Goal: Task Accomplishment & Management: Manage account settings

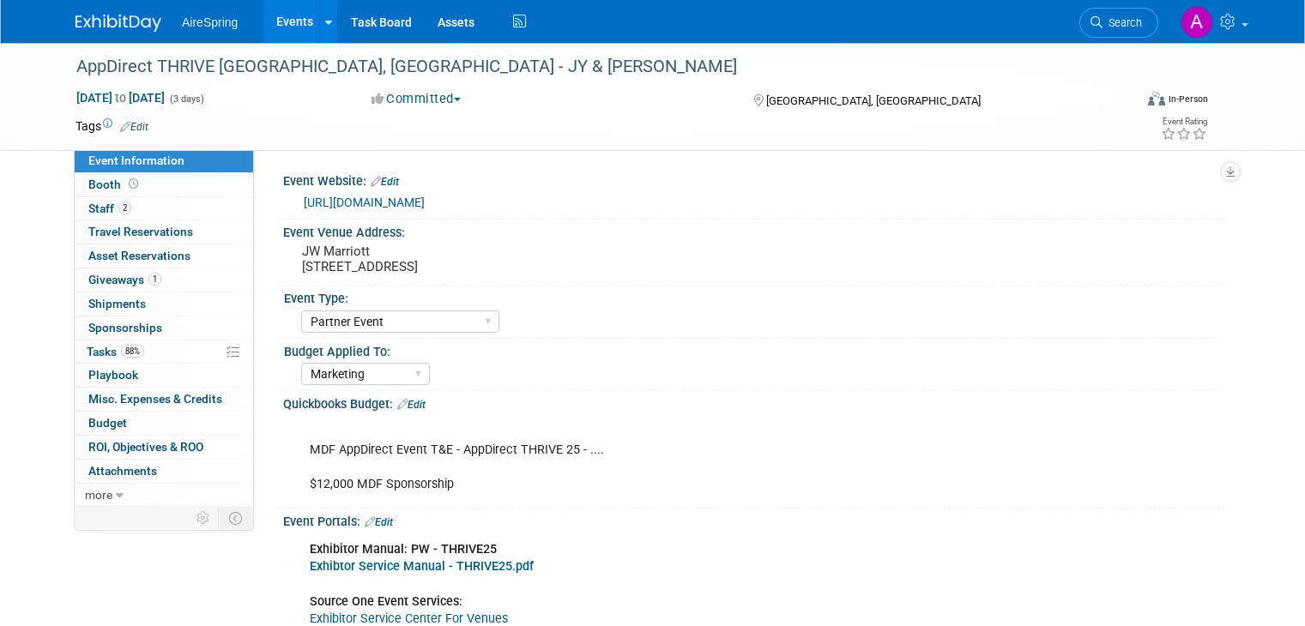
select select "Partner Event"
select select "Marketing"
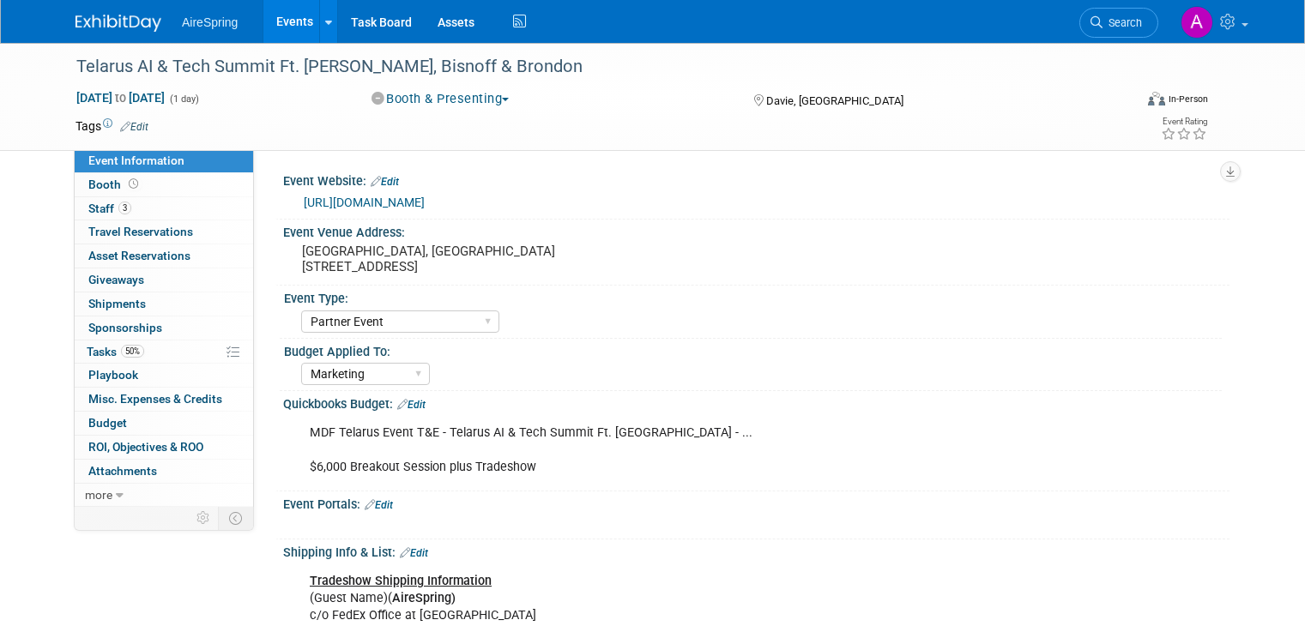
select select "Partner Event"
select select "Marketing"
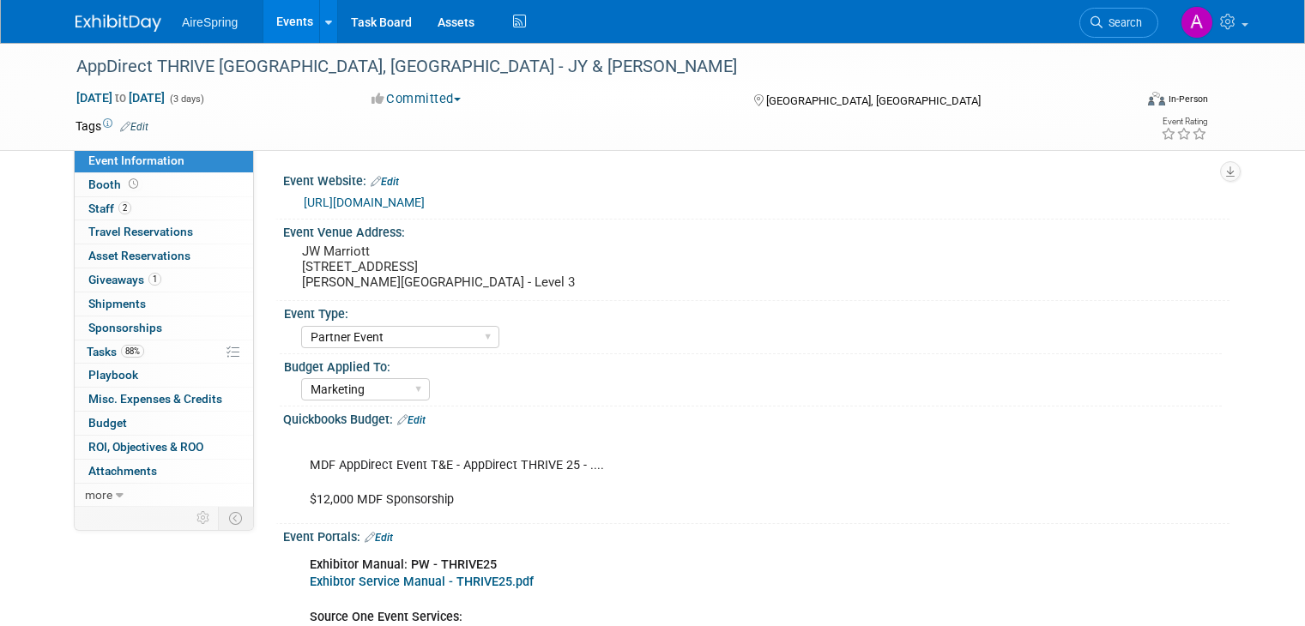
select select "Partner Event"
select select "Marketing"
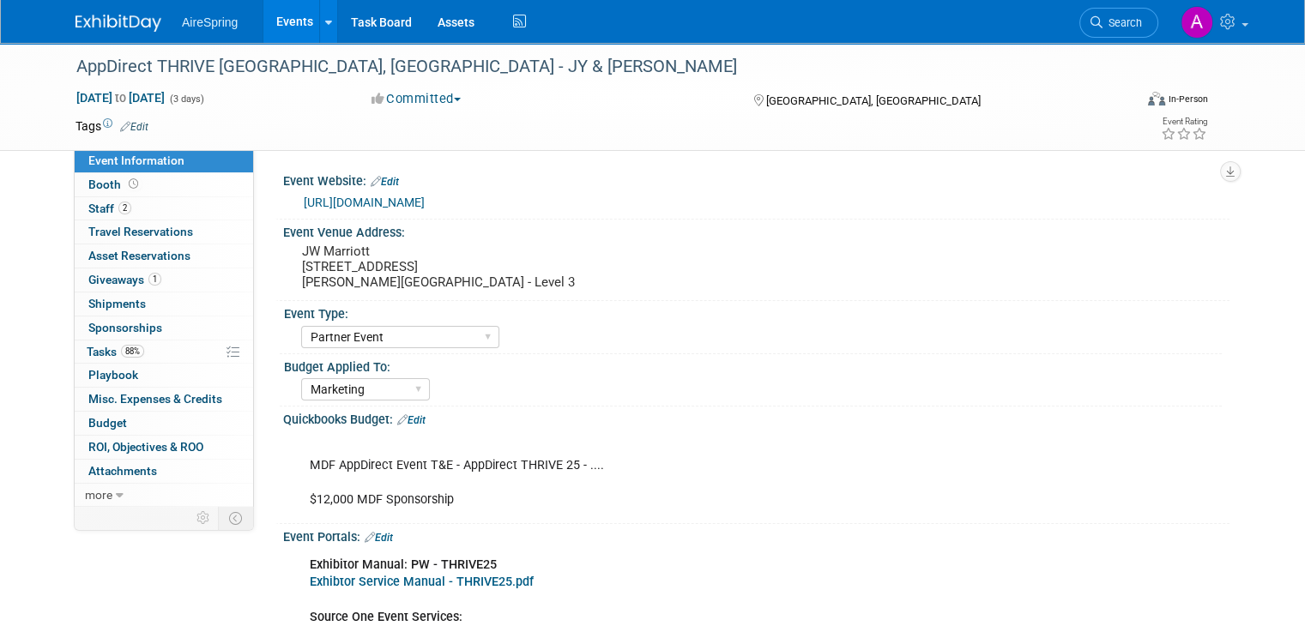
click at [275, 25] on link "Events" at bounding box center [294, 21] width 63 height 43
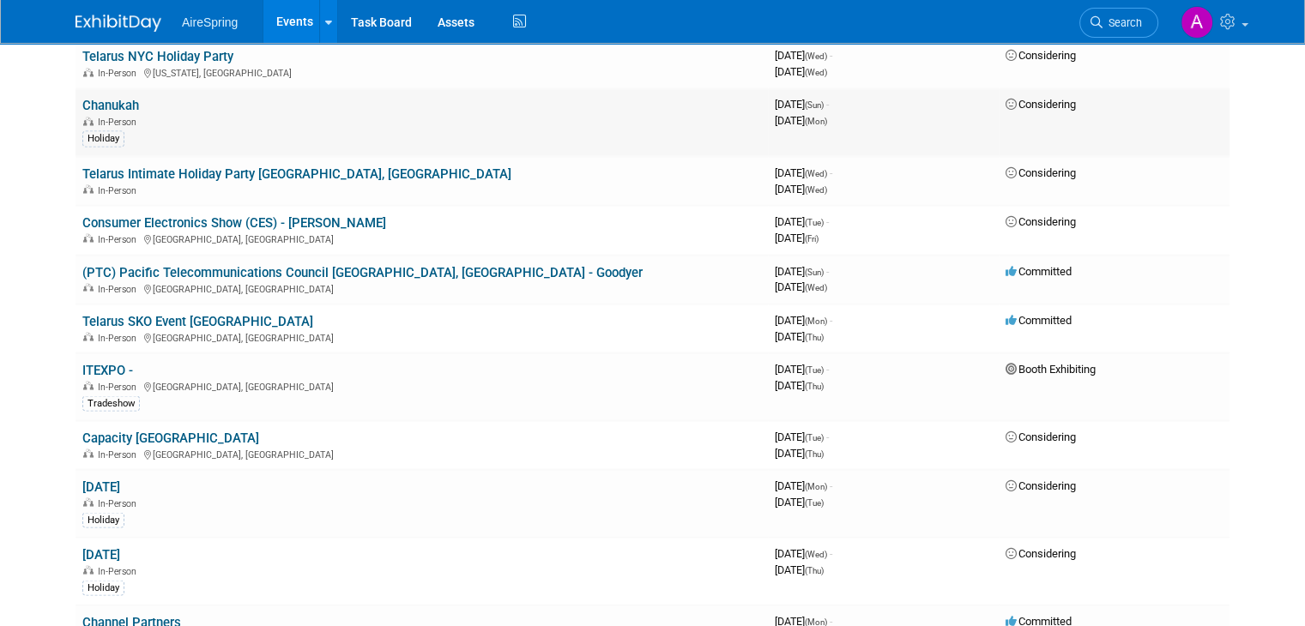
scroll to position [2917, 0]
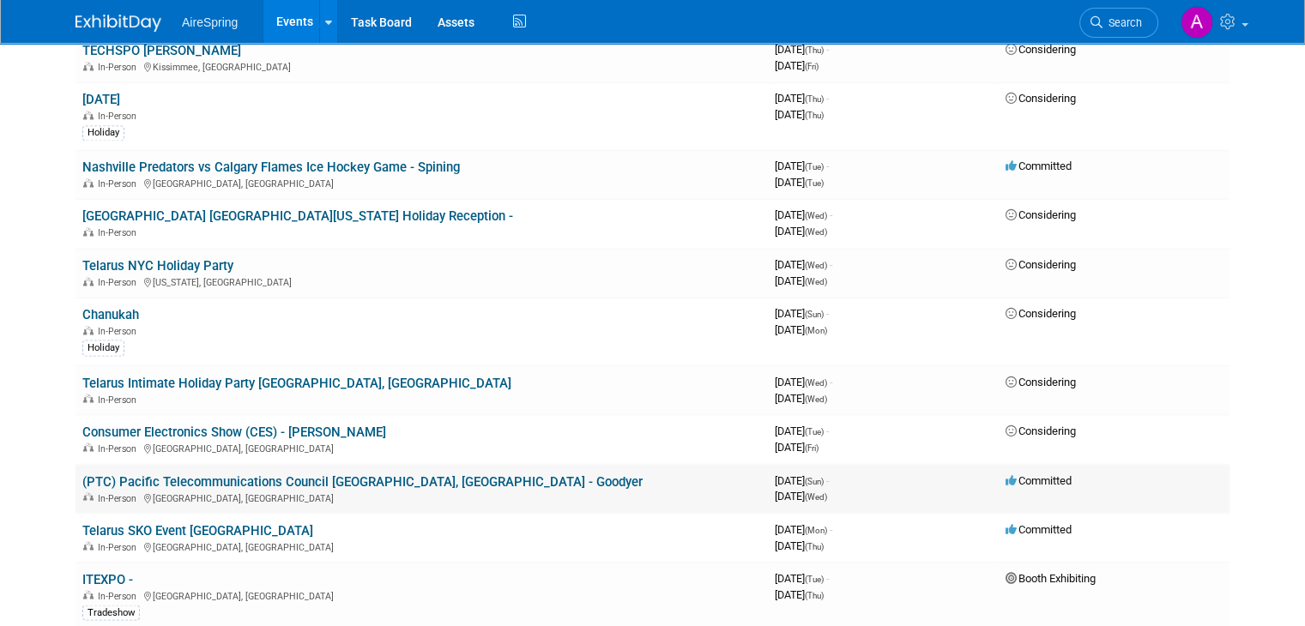
click at [353, 474] on link "(PTC) Pacific Telecommunications Council [GEOGRAPHIC_DATA], [GEOGRAPHIC_DATA] -…" at bounding box center [362, 481] width 560 height 15
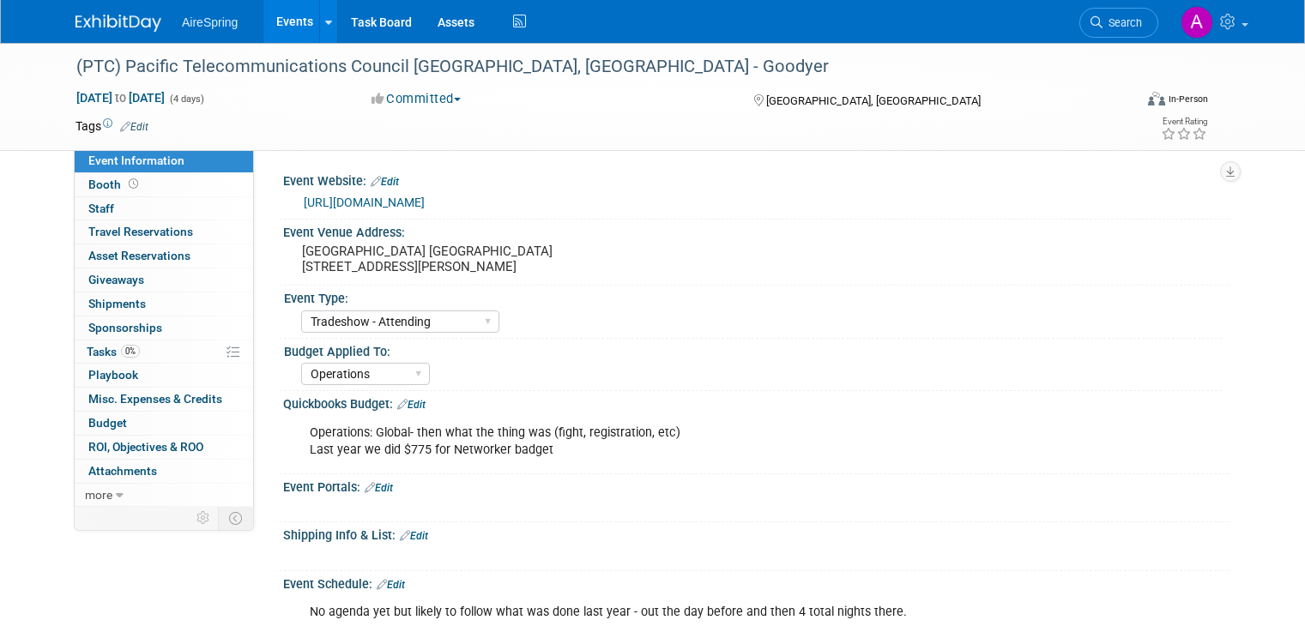
select select "Tradeshow - Attending"
select select "Operations"
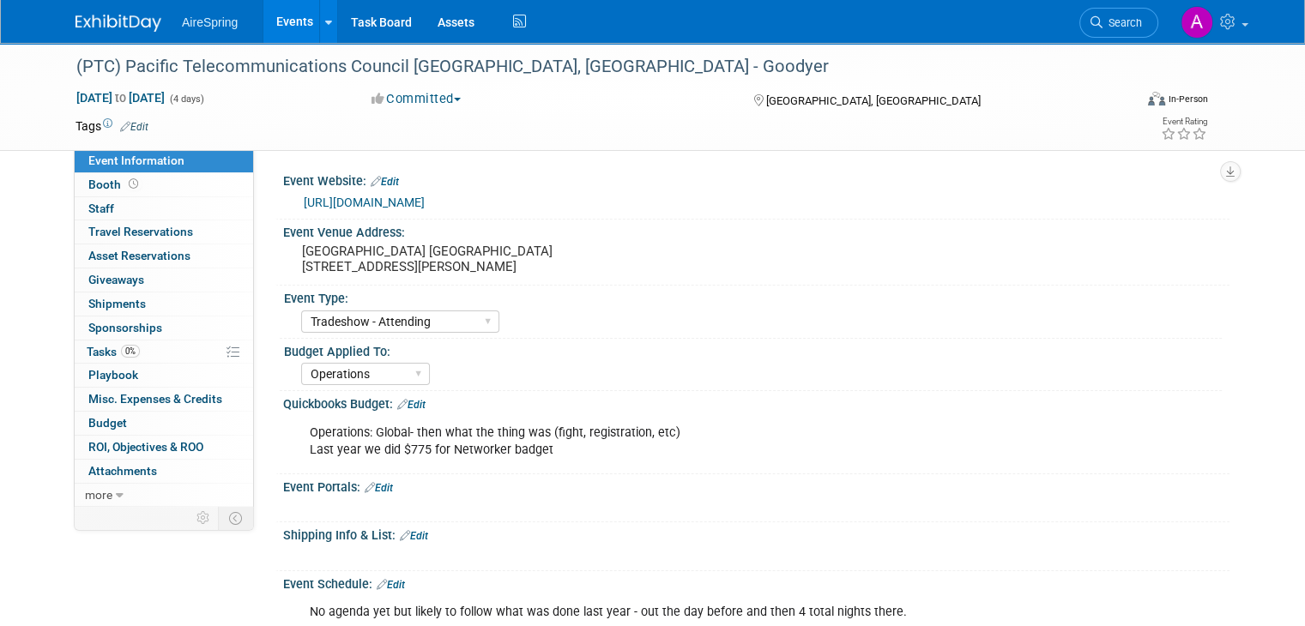
click at [413, 206] on link "[URL][DOMAIN_NAME]" at bounding box center [364, 203] width 121 height 14
click at [135, 347] on link "0% Tasks 0%" at bounding box center [164, 352] width 178 height 23
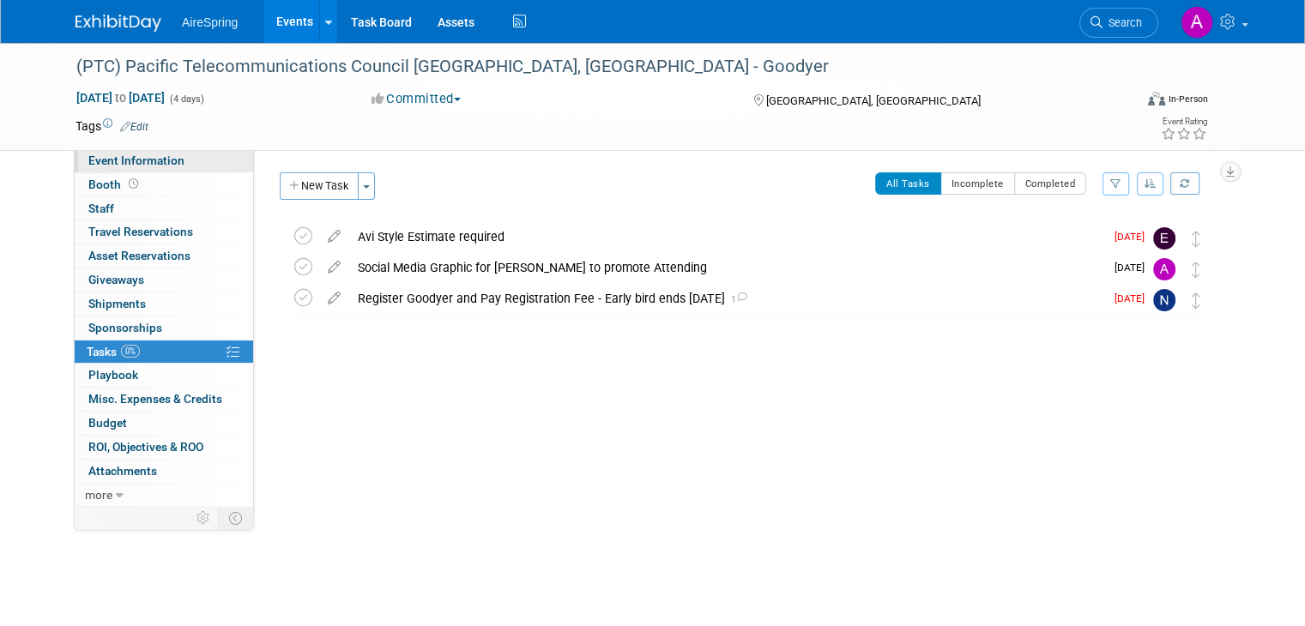
click at [161, 169] on link "Event Information" at bounding box center [164, 160] width 178 height 23
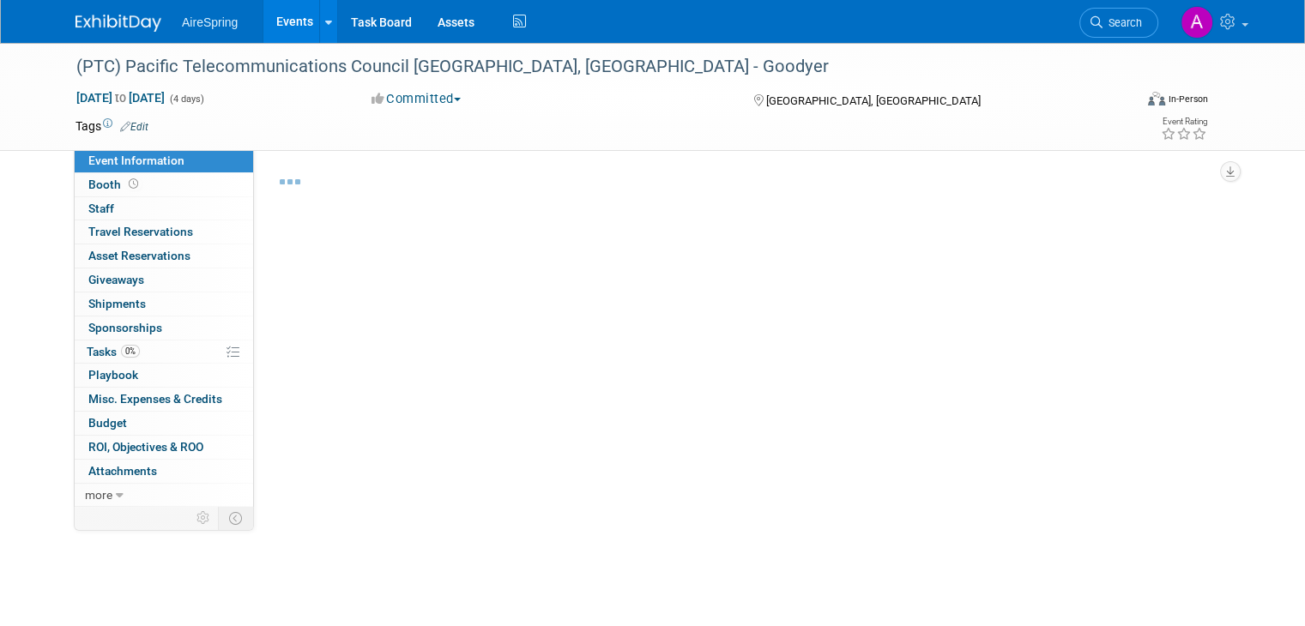
select select "Tradeshow - Attending"
select select "Operations"
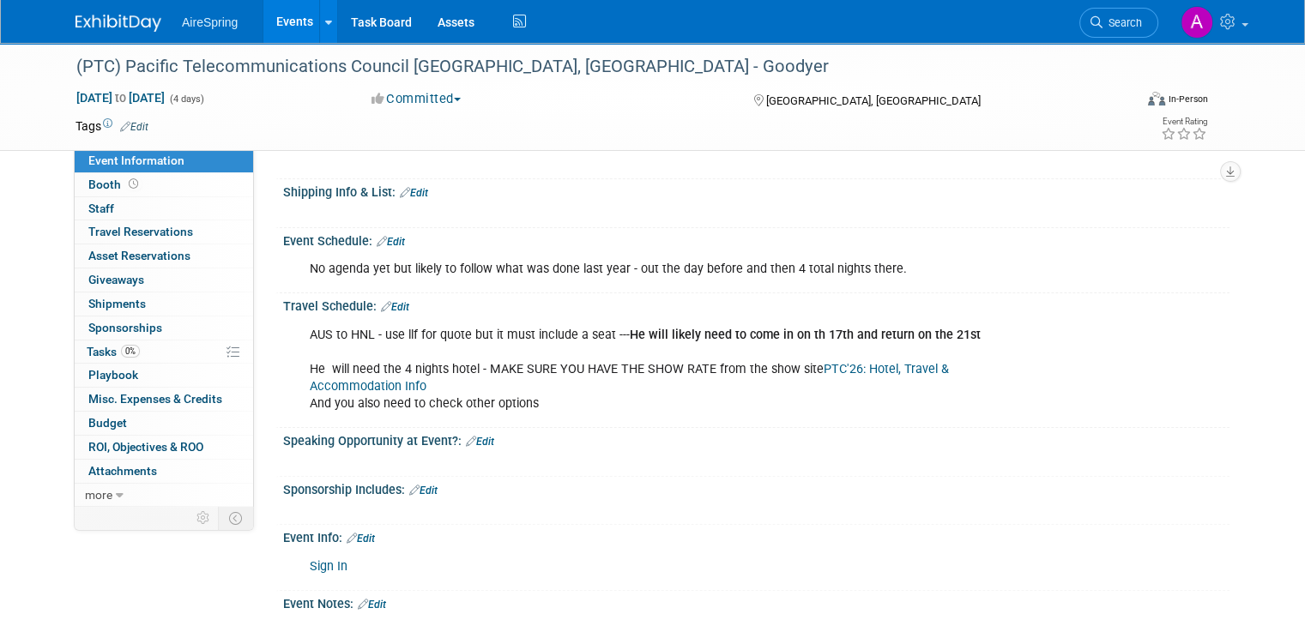
scroll to position [515, 0]
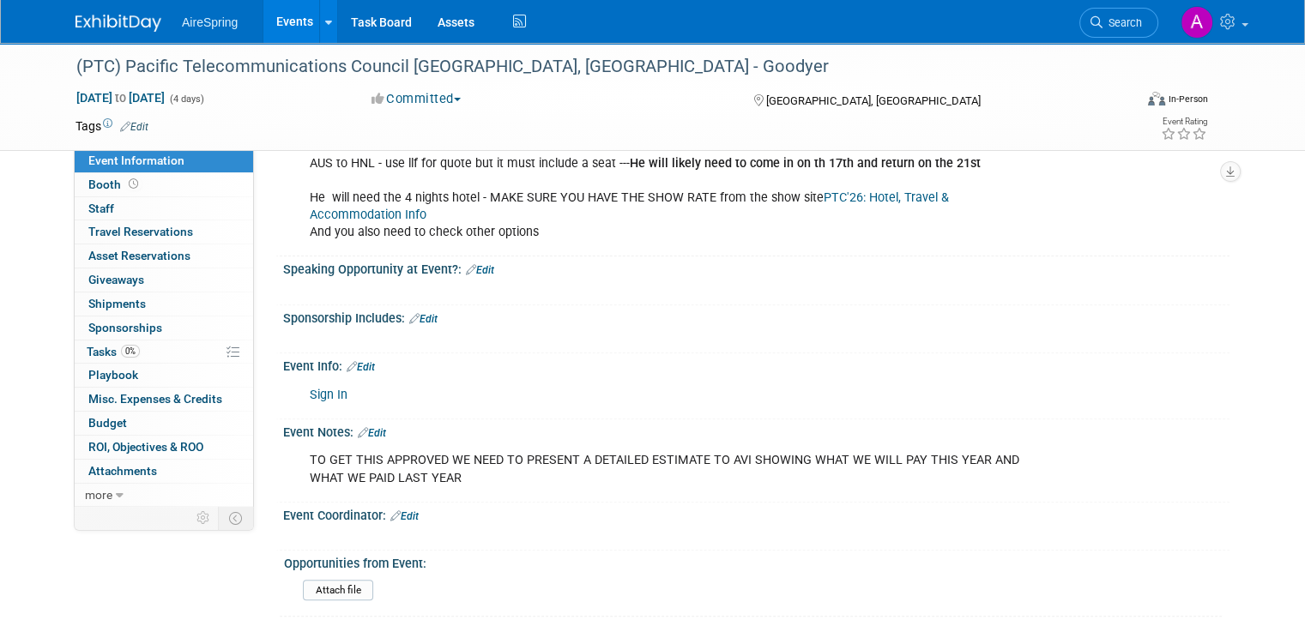
click at [362, 419] on div "Event Notes: Edit" at bounding box center [756, 430] width 946 height 22
click at [360, 439] on div "TO GET THIS APPROVED WE NEED TO PRESENT A DETAILED ESTIMATE TO AVI SHOWING WHAT…" at bounding box center [754, 443] width 925 height 9
click at [363, 427] on link "Edit" at bounding box center [372, 433] width 28 height 12
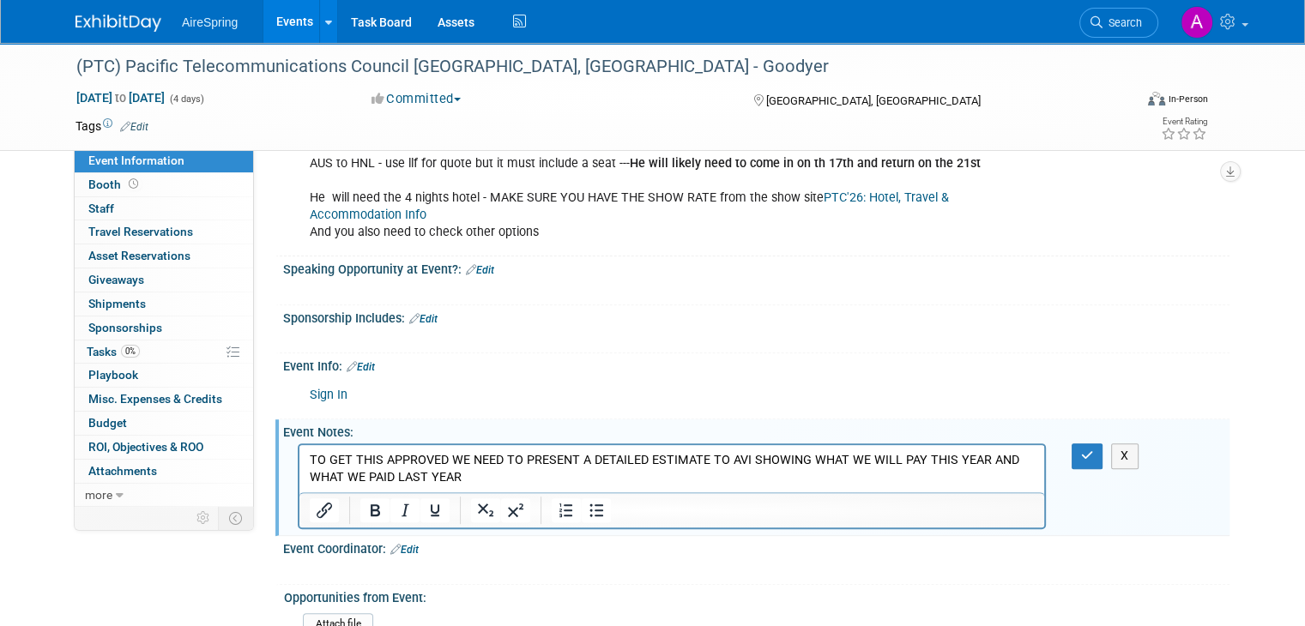
scroll to position [0, 0]
click at [528, 479] on p "TO GET THIS APPROVED WE NEED TO PRESENT A DETAILED ESTIMATE TO AVI SHOWING WHAT…" at bounding box center [672, 469] width 725 height 34
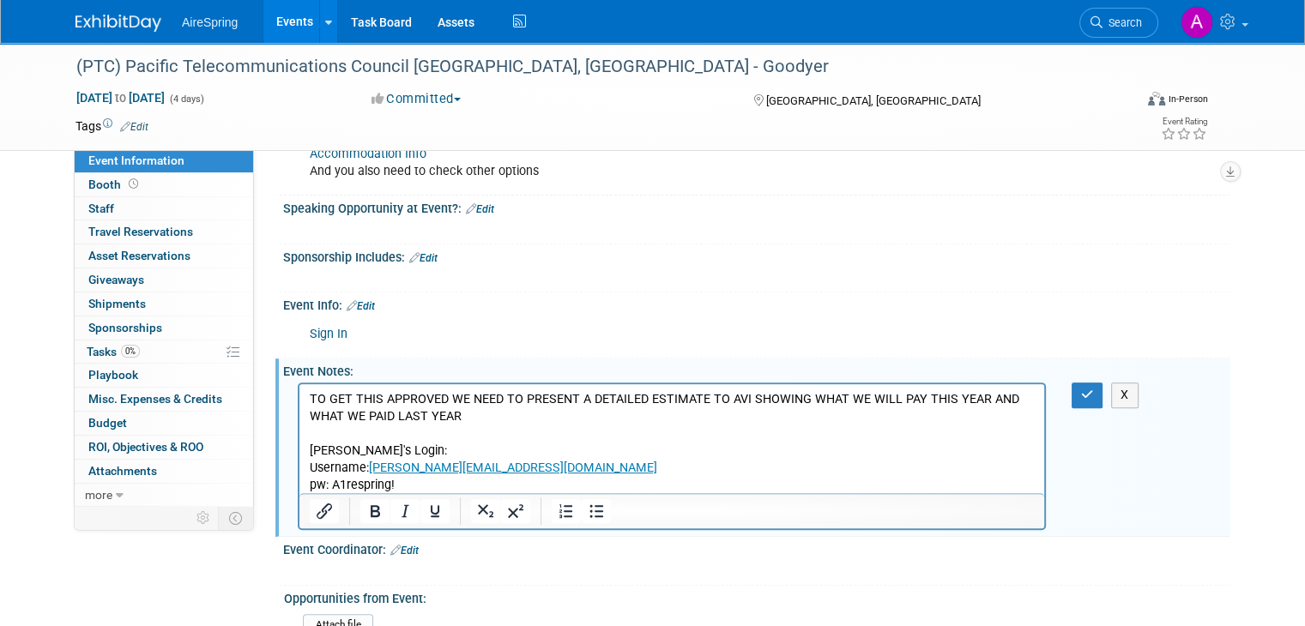
scroll to position [611, 0]
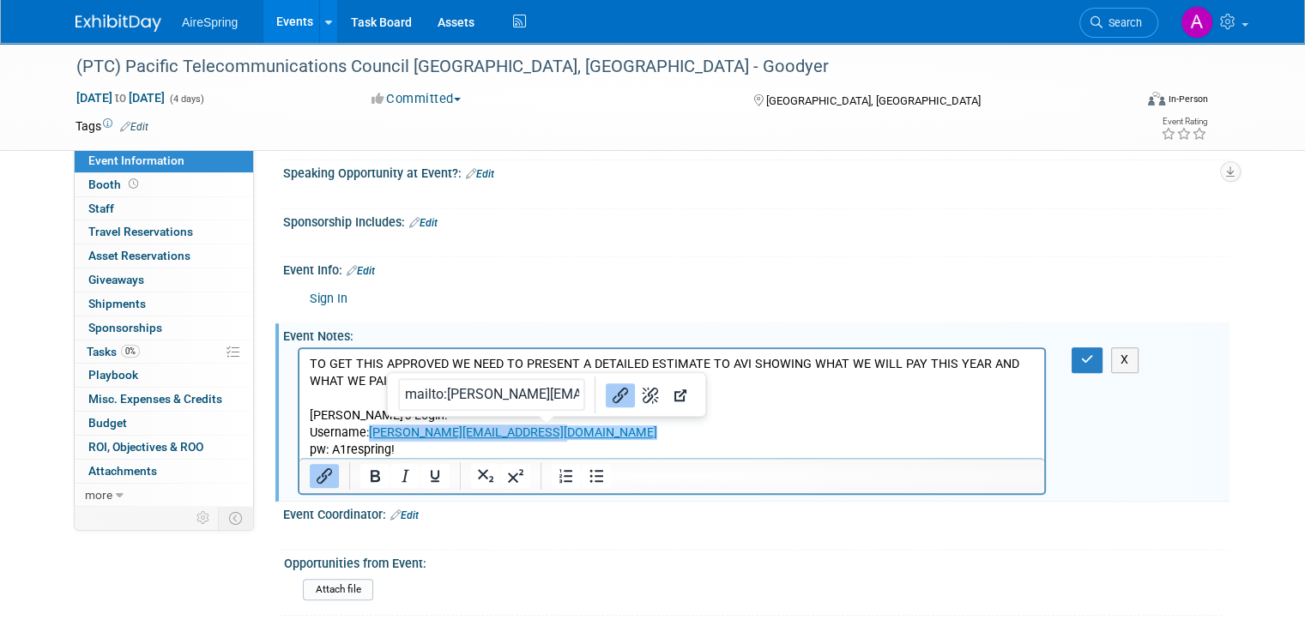
drag, startPoint x: 550, startPoint y: 432, endPoint x: 373, endPoint y: 428, distance: 176.8
click at [373, 428] on link "[PERSON_NAME][EMAIL_ADDRESS][DOMAIN_NAME]﻿" at bounding box center [513, 433] width 288 height 15
copy link "[PERSON_NAME][EMAIL_ADDRESS][DOMAIN_NAME]"
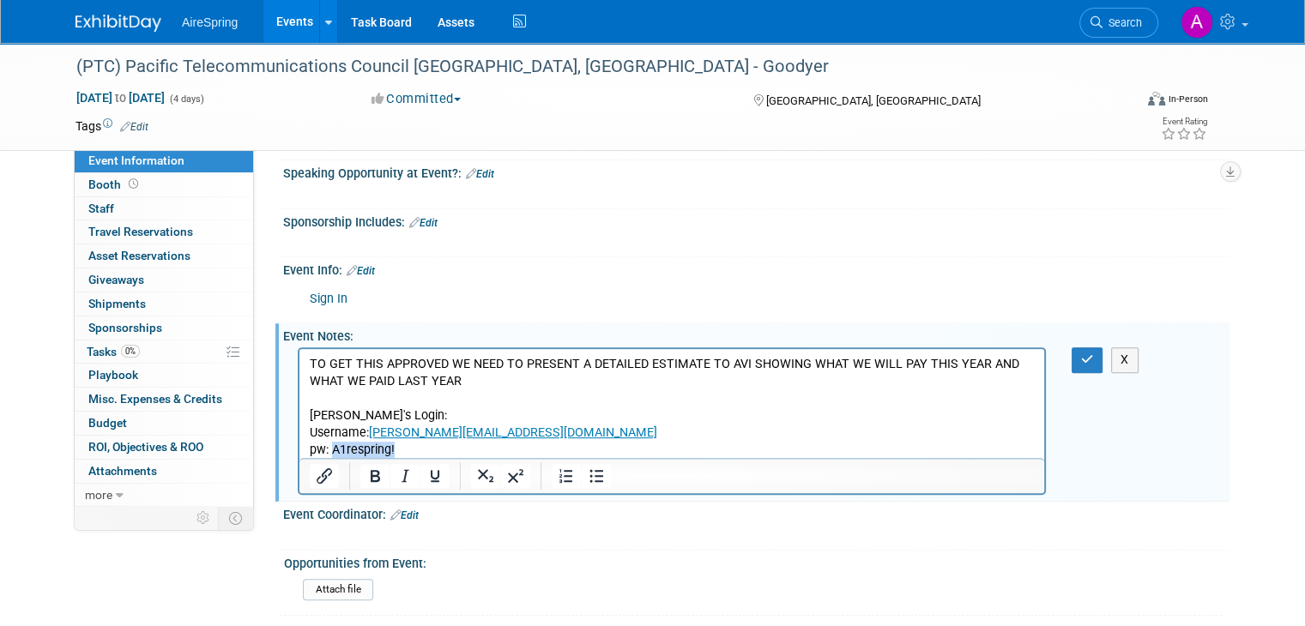
drag, startPoint x: 403, startPoint y: 455, endPoint x: 757, endPoint y: 498, distance: 356.0
click at [333, 459] on html "TO GET THIS APPROVED WE NEED TO PRESENT A DETAILED ESTIMATE TO AVI SHOWING WHAT…" at bounding box center [671, 404] width 745 height 110
copy p "A1respring!"
click at [436, 444] on p "pw: A1respring!" at bounding box center [672, 450] width 725 height 17
drag, startPoint x: 404, startPoint y: 452, endPoint x: 335, endPoint y: 451, distance: 68.6
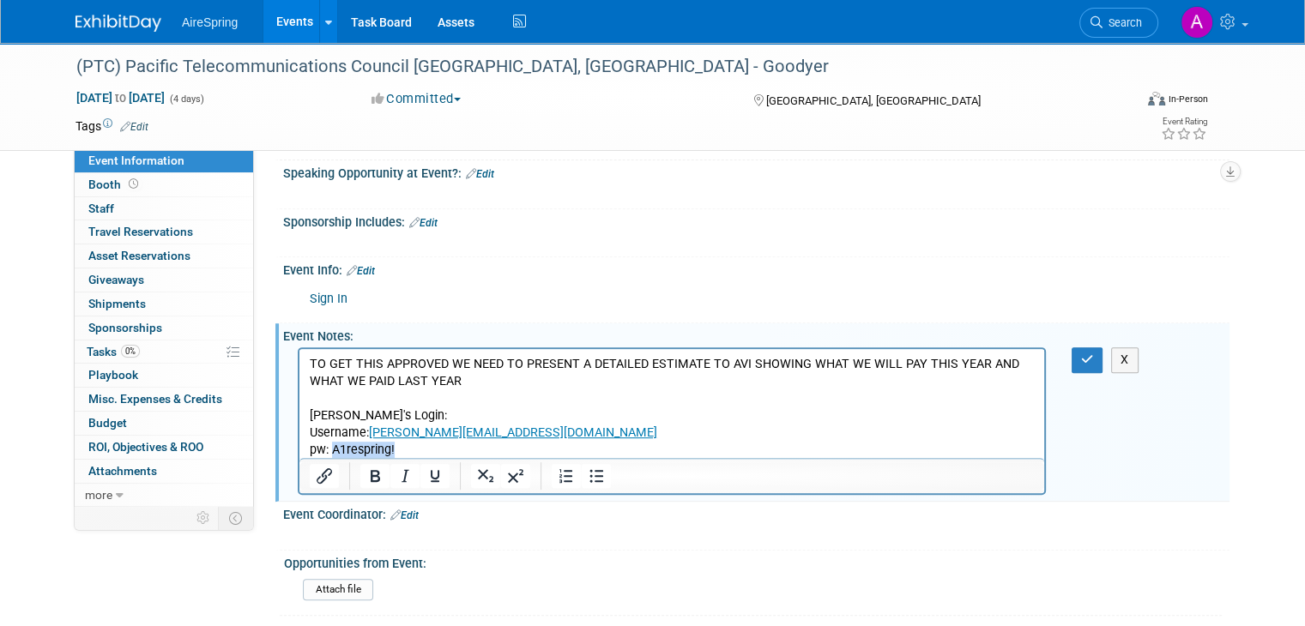
click at [335, 451] on p "pw: A1respring!" at bounding box center [672, 450] width 725 height 17
copy p "A1respring!"
click at [1085, 347] on button "button" at bounding box center [1087, 359] width 32 height 25
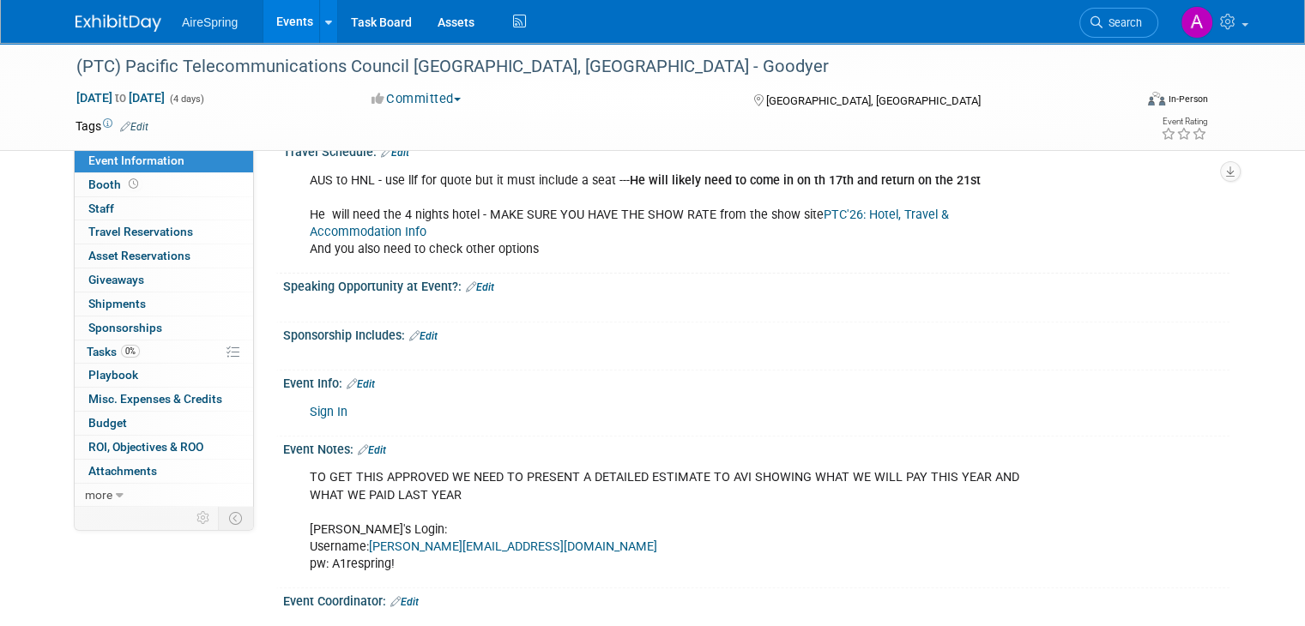
scroll to position [583, 0]
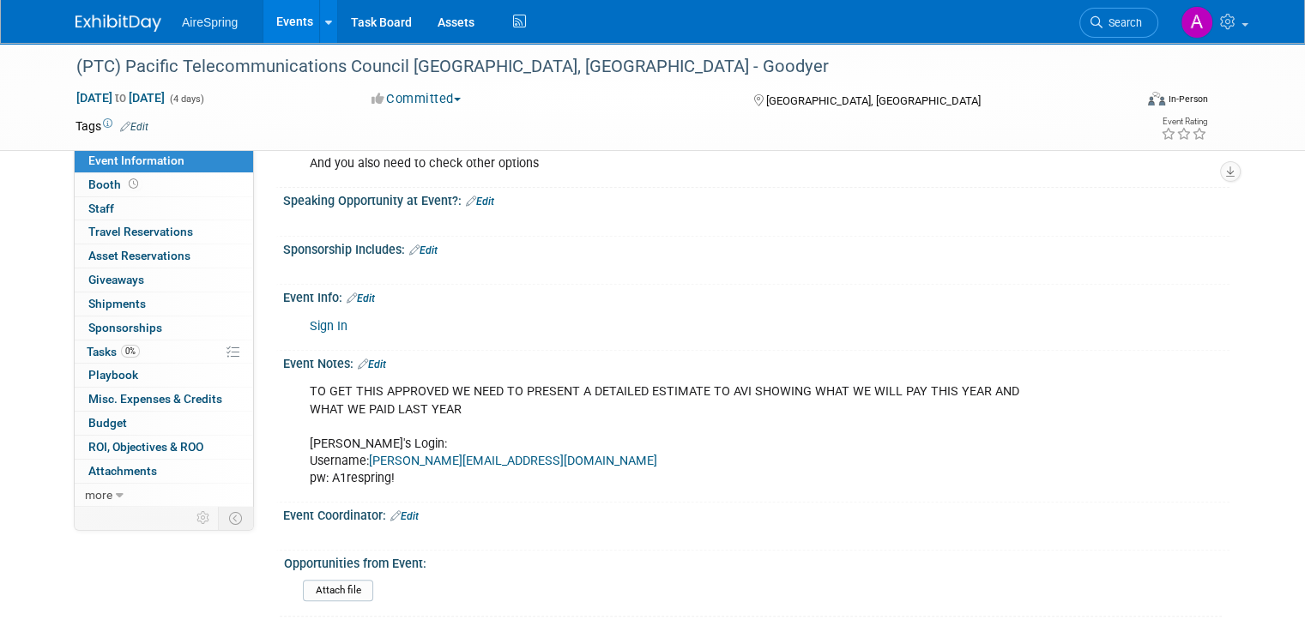
click at [322, 319] on link "Sign In" at bounding box center [329, 326] width 38 height 15
click at [1118, 24] on span "Search" at bounding box center [1121, 22] width 39 height 13
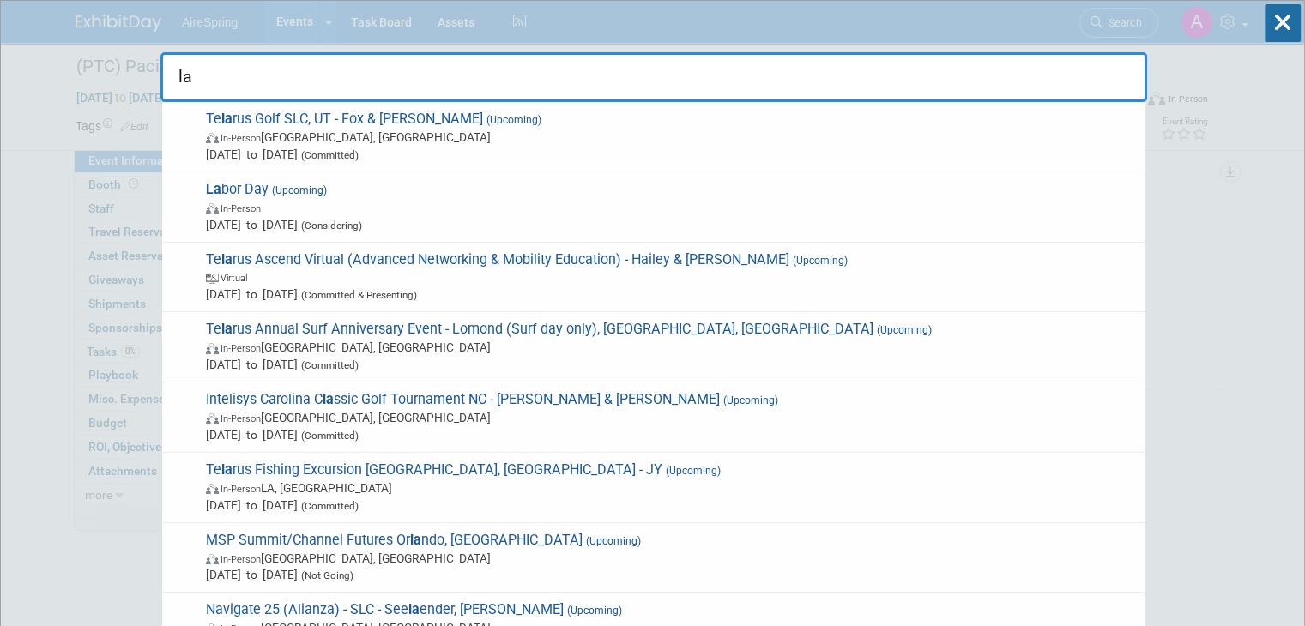
type input "l"
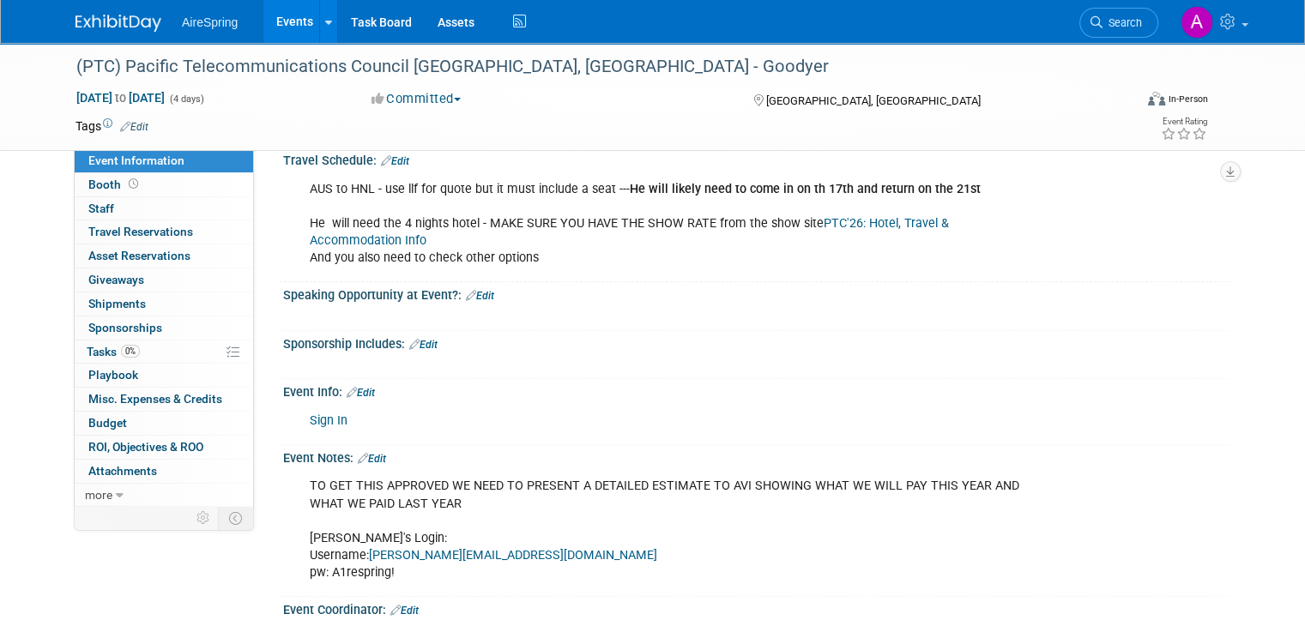
scroll to position [583, 0]
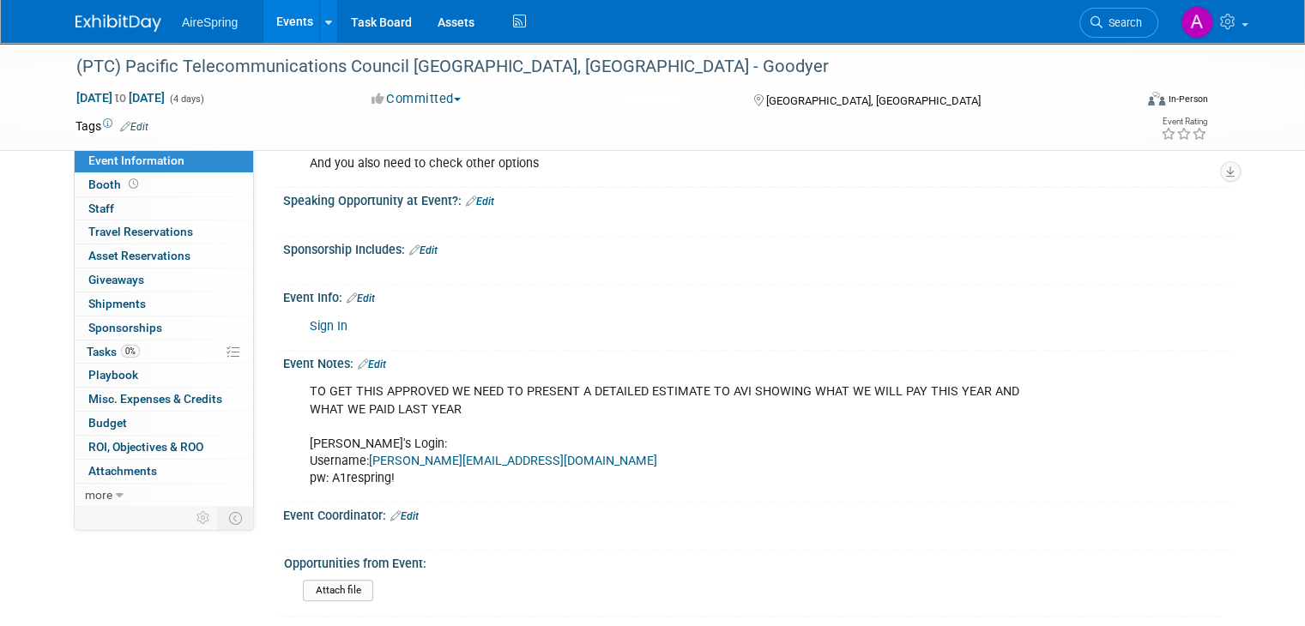
click at [358, 359] on link "Edit" at bounding box center [372, 365] width 28 height 12
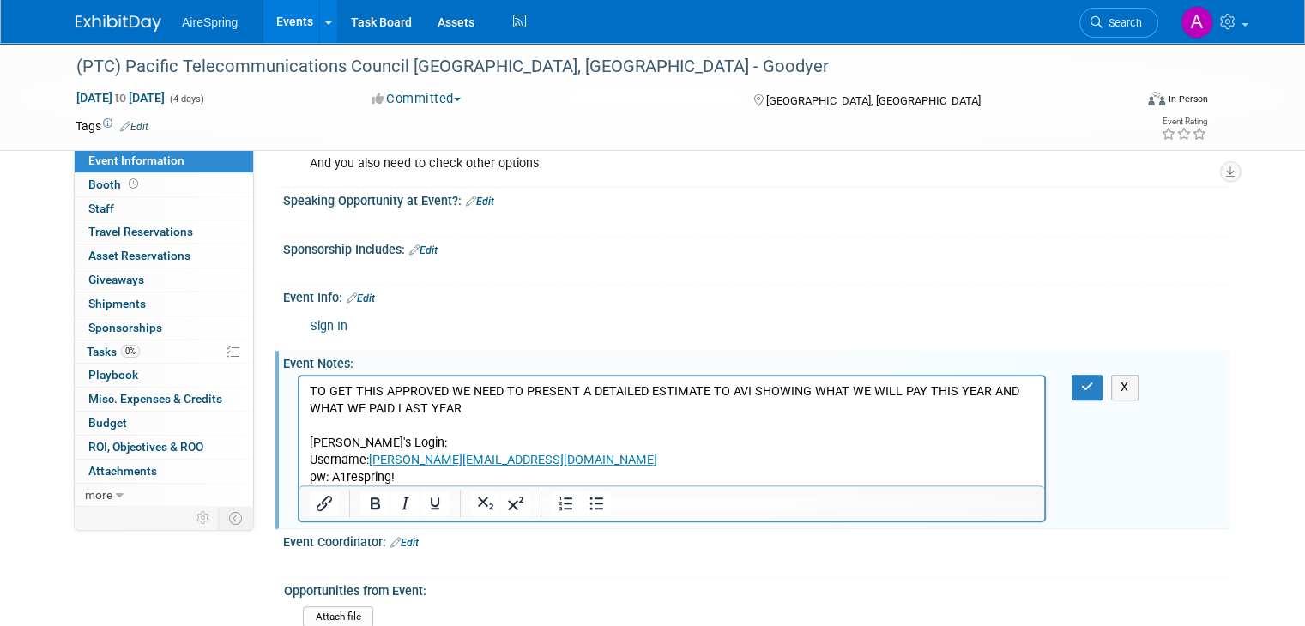
scroll to position [0, 0]
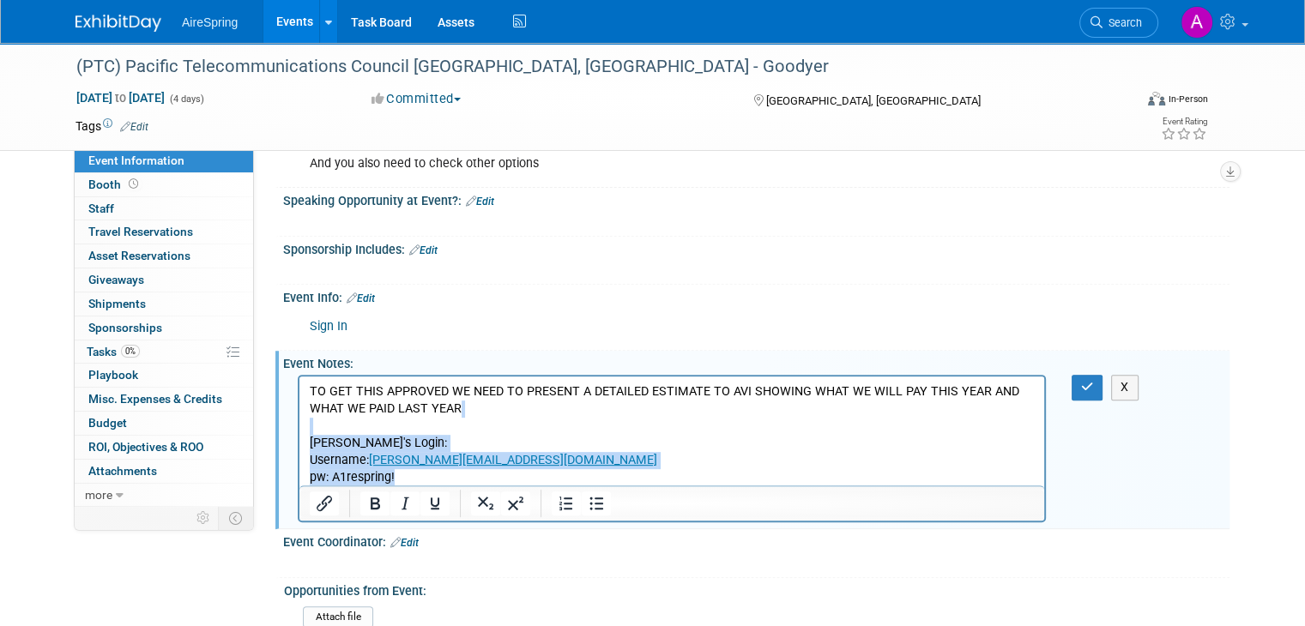
drag, startPoint x: 445, startPoint y: 480, endPoint x: 299, endPoint y: 434, distance: 153.0
click at [299, 434] on html "TO GET THIS APPROVED WE NEED TO PRESENT A DETAILED ESTIMATE TO AVI SHOWING WHAT…" at bounding box center [671, 432] width 745 height 110
copy p "[PERSON_NAME]'s Login: Username: [PERSON_NAME][EMAIL_ADDRESS][DOMAIN_NAME] pw: …"
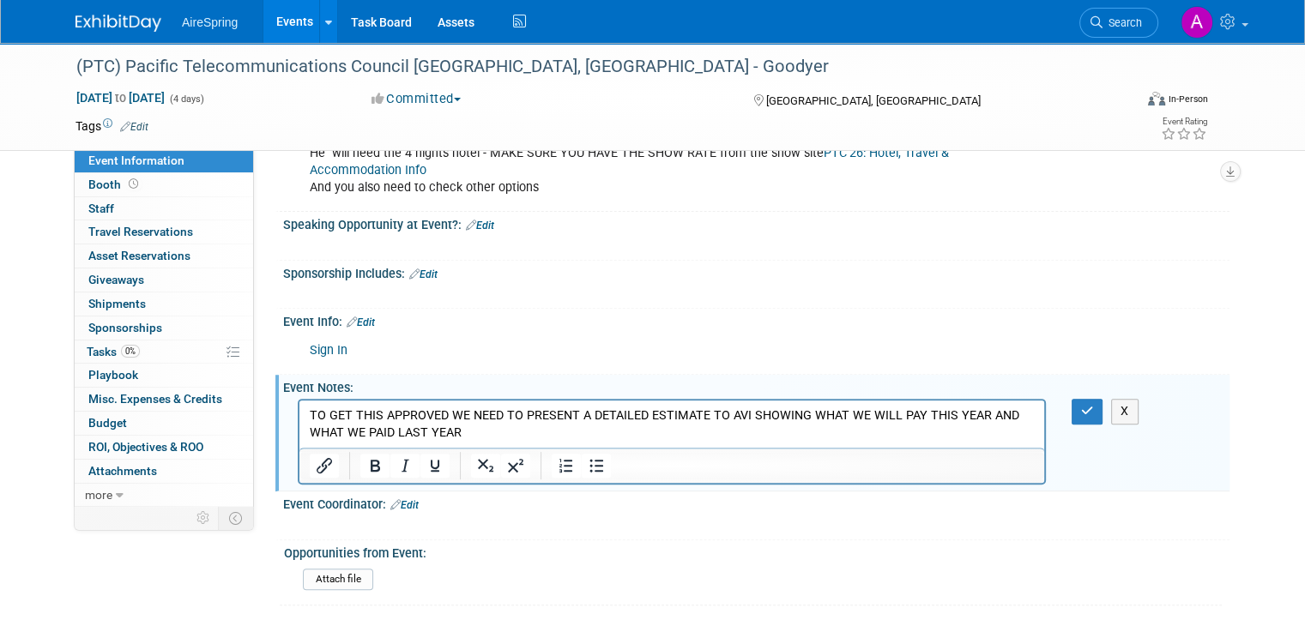
scroll to position [549, 0]
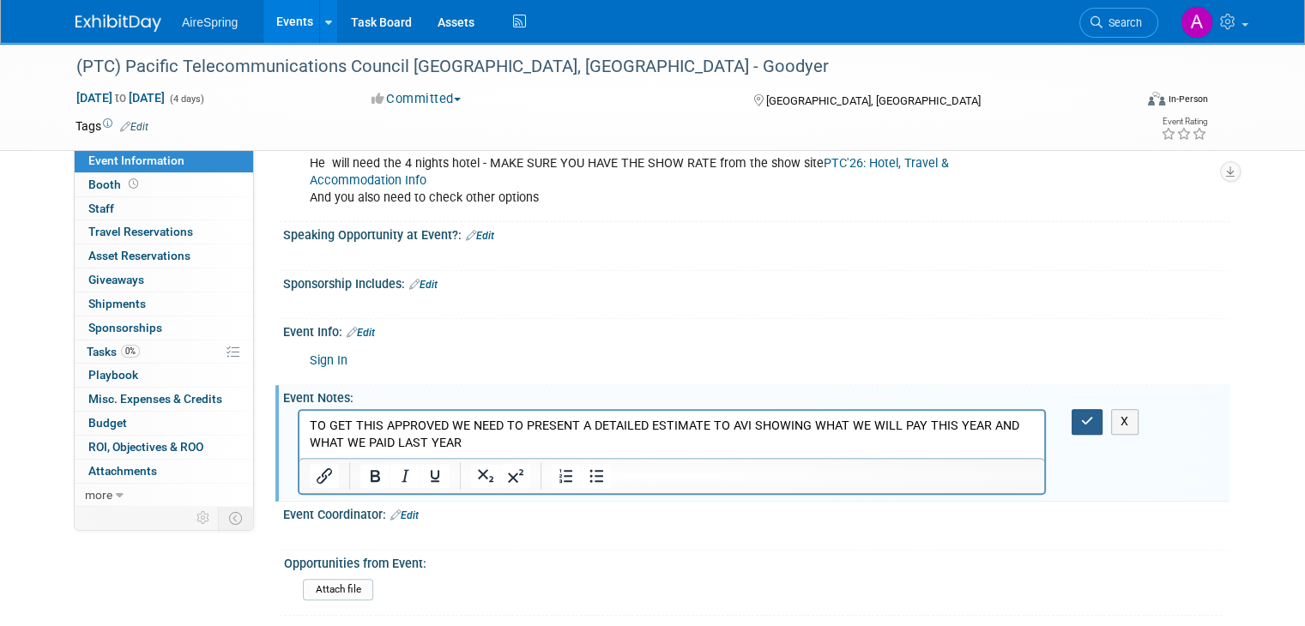
click at [1086, 409] on button "button" at bounding box center [1087, 421] width 32 height 25
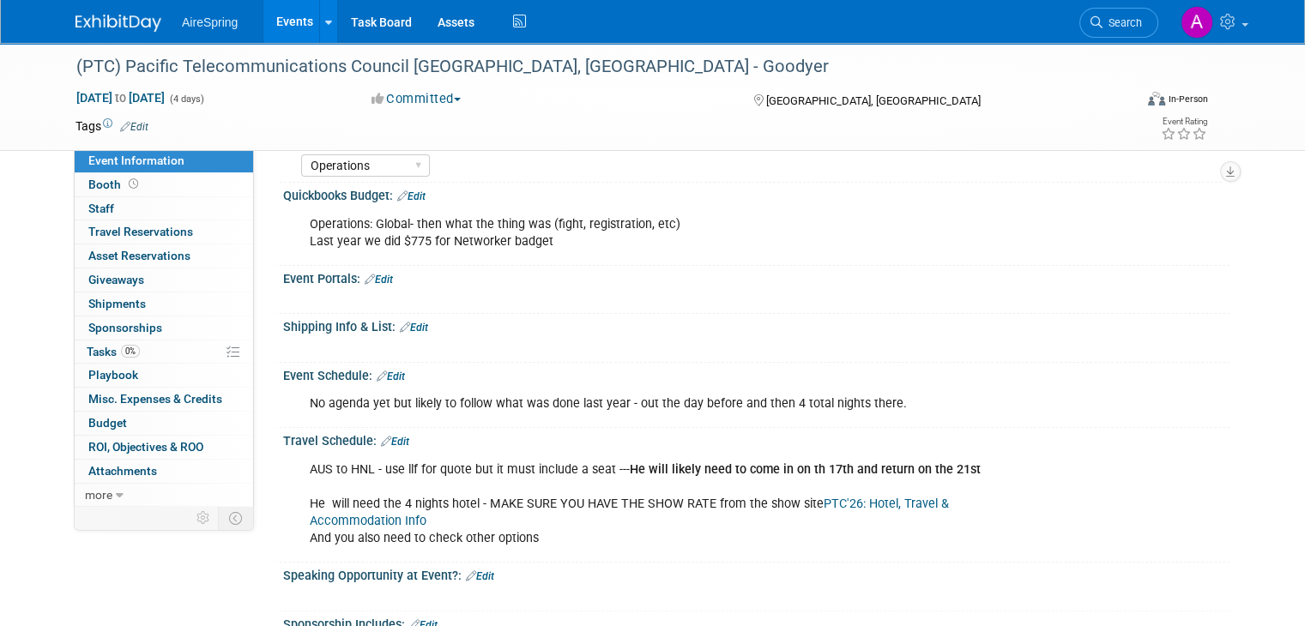
scroll to position [257, 0]
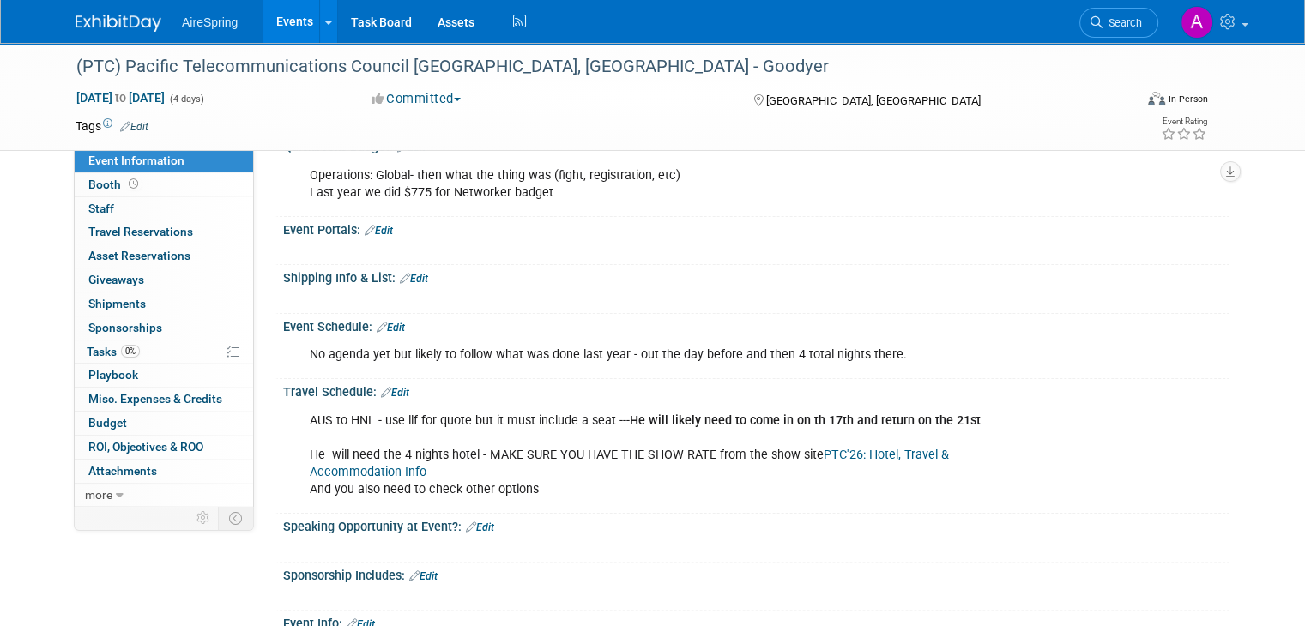
click at [377, 226] on link "Edit" at bounding box center [379, 231] width 28 height 12
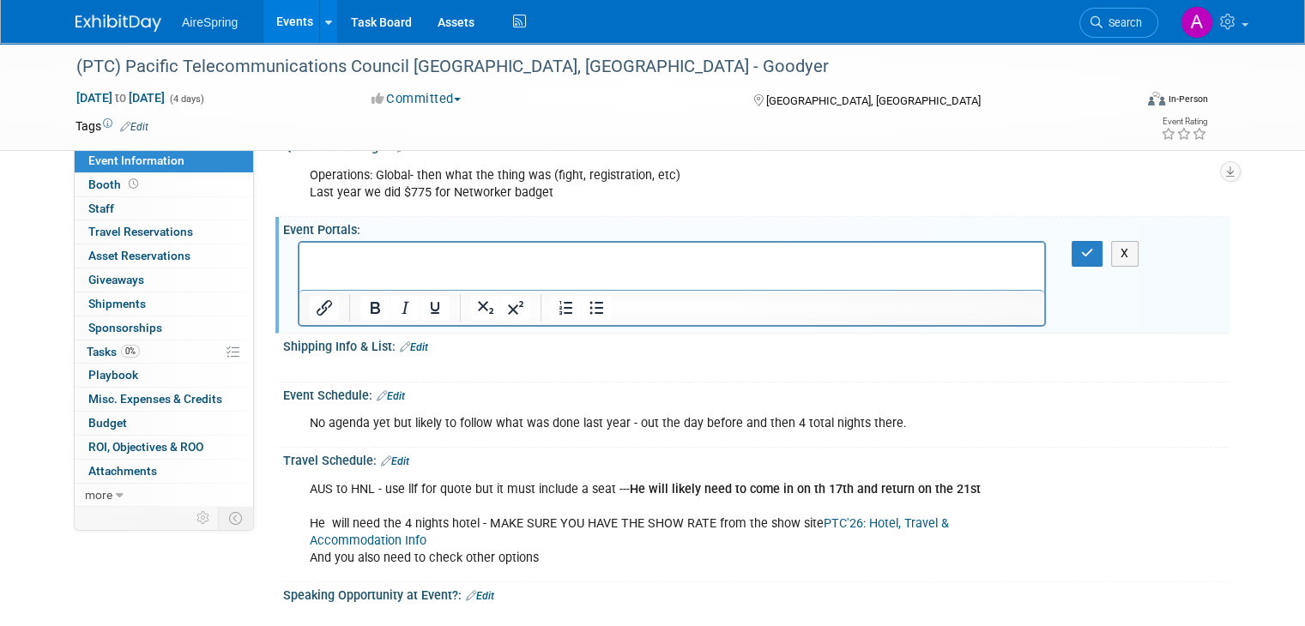
scroll to position [0, 0]
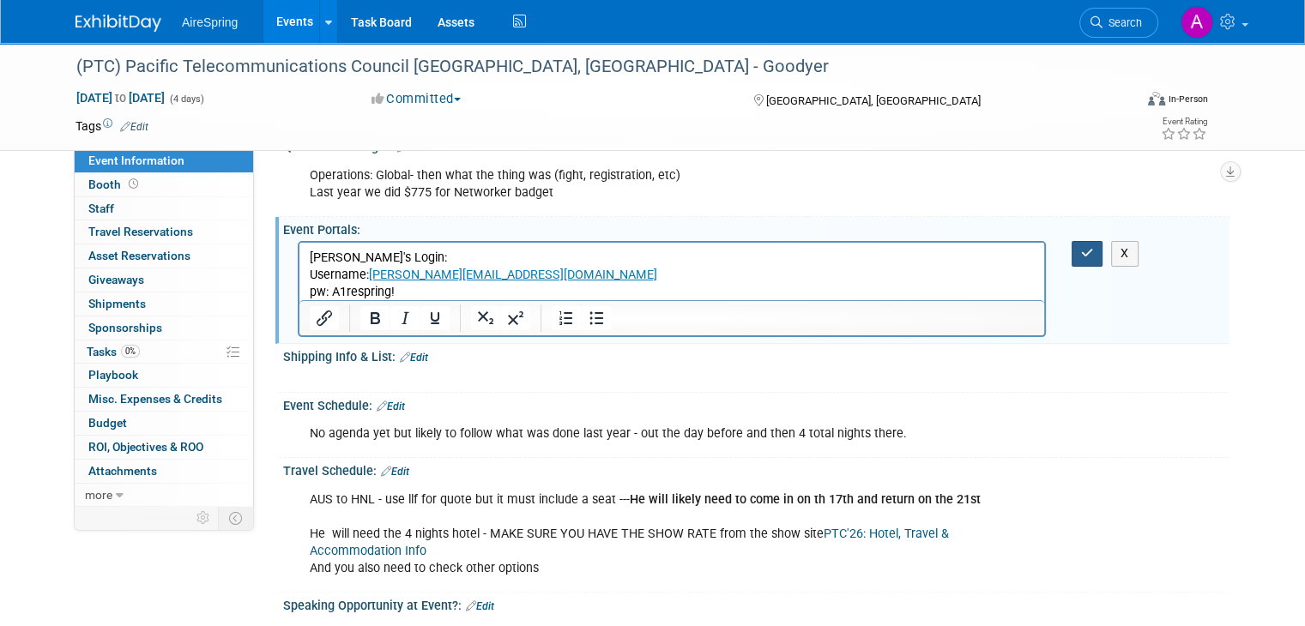
click at [1097, 244] on button "button" at bounding box center [1087, 253] width 32 height 25
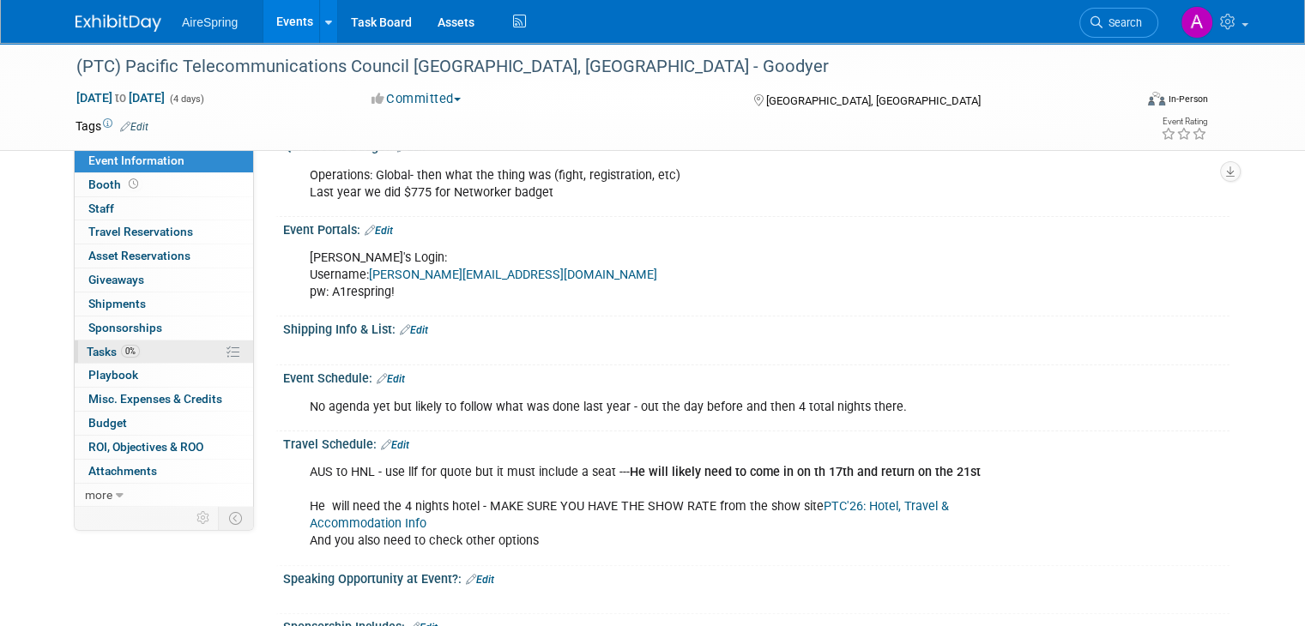
click at [127, 354] on link "0% Tasks 0%" at bounding box center [164, 352] width 178 height 23
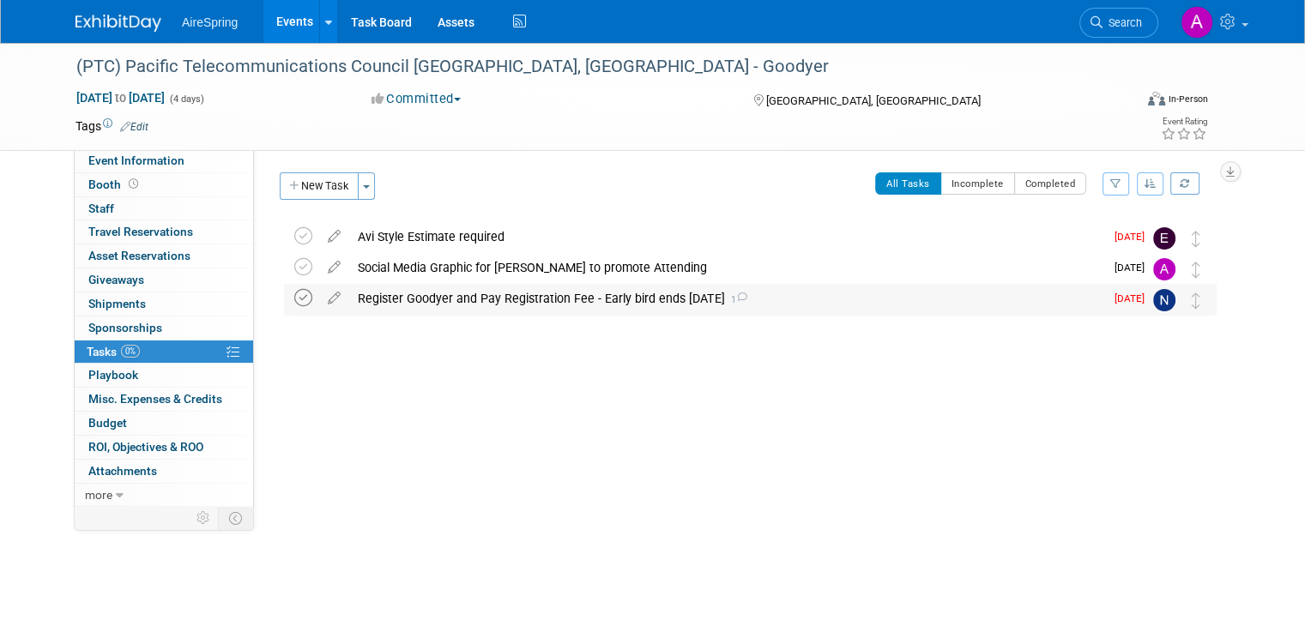
click at [294, 302] on icon at bounding box center [303, 298] width 18 height 18
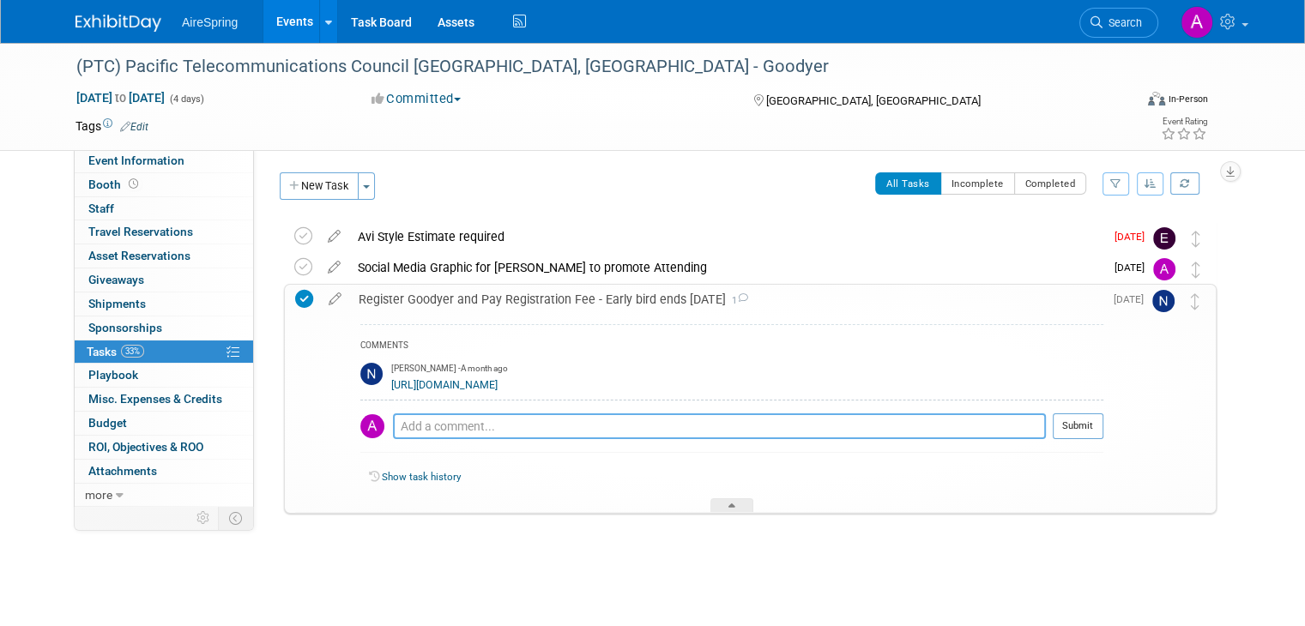
click at [509, 426] on textarea at bounding box center [719, 426] width 653 height 26
paste textarea "8RN4NCPVVD7"
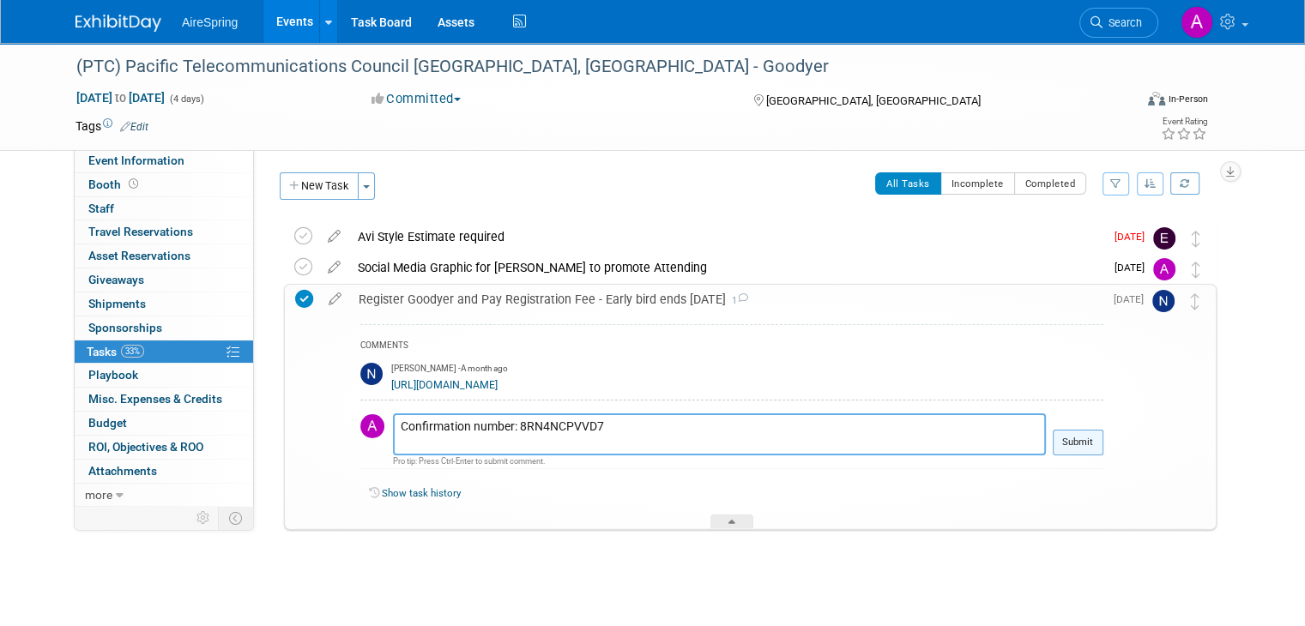
type textarea "Confirmation number: 8RN4NCPVVD7"
click at [1103, 440] on button "Submit" at bounding box center [1078, 443] width 51 height 26
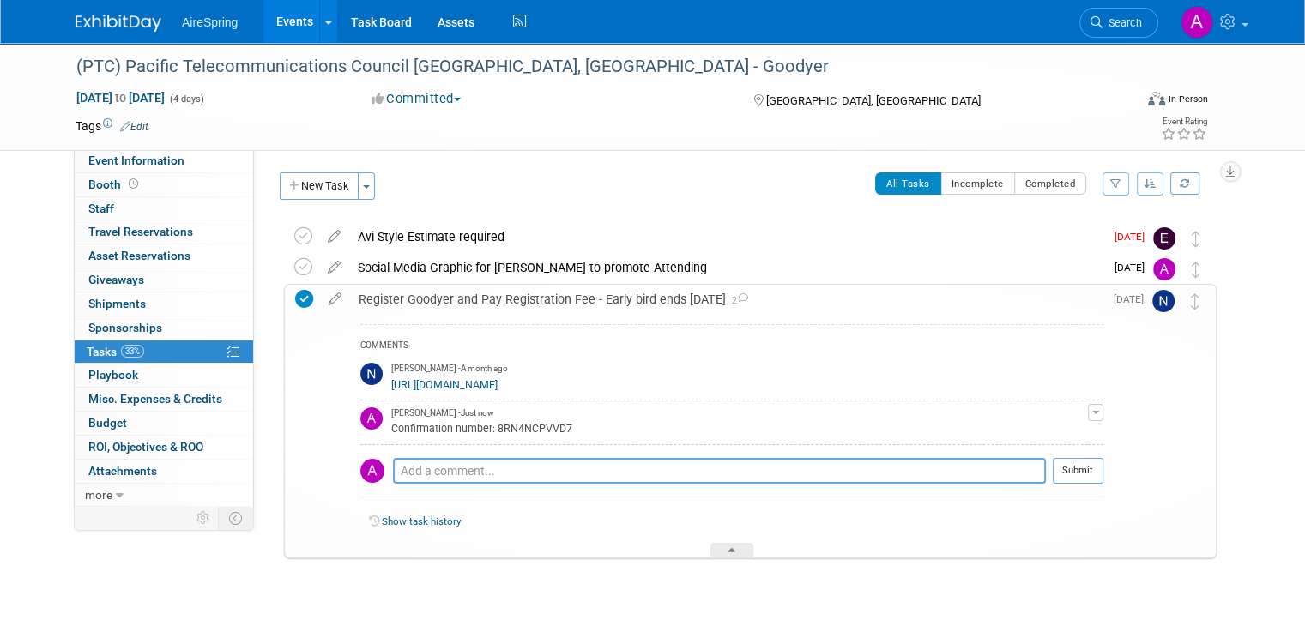
click at [518, 310] on div "Register Goodyer and Pay Registration Fee - Early bird ends [DATE] 2" at bounding box center [726, 299] width 753 height 29
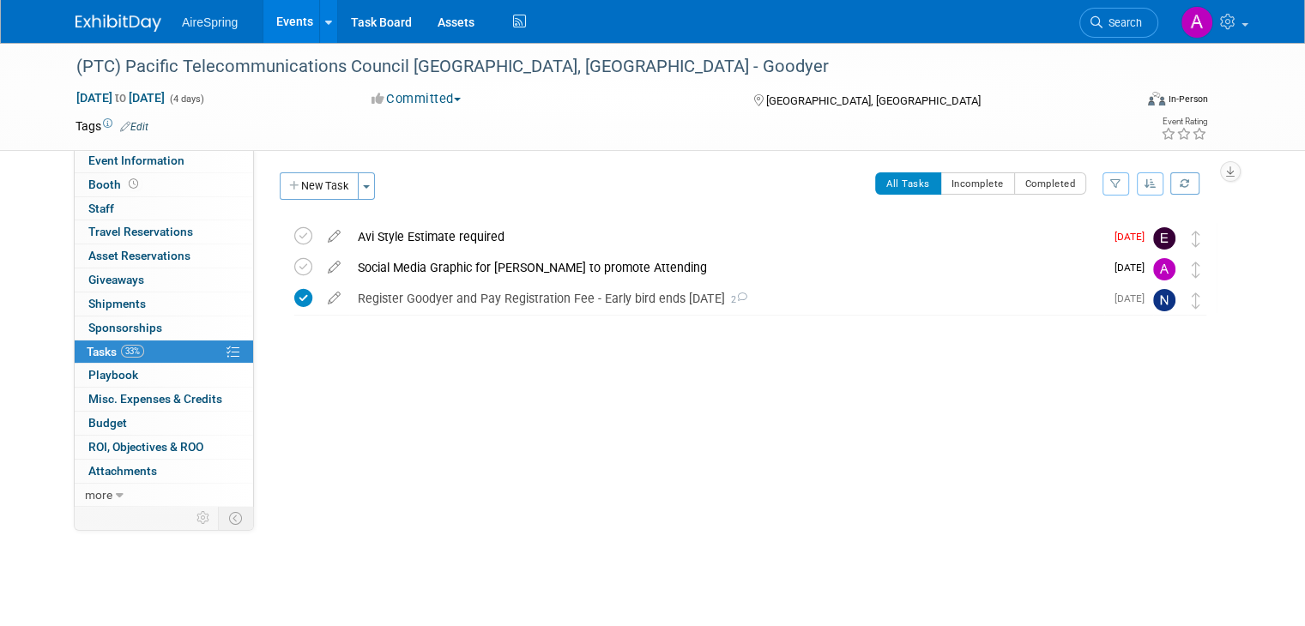
click at [631, 478] on div "Event Website: Edit [URL][DOMAIN_NAME] Event Venue Address: X" at bounding box center [741, 327] width 975 height 356
